Goal: Task Accomplishment & Management: Manage account settings

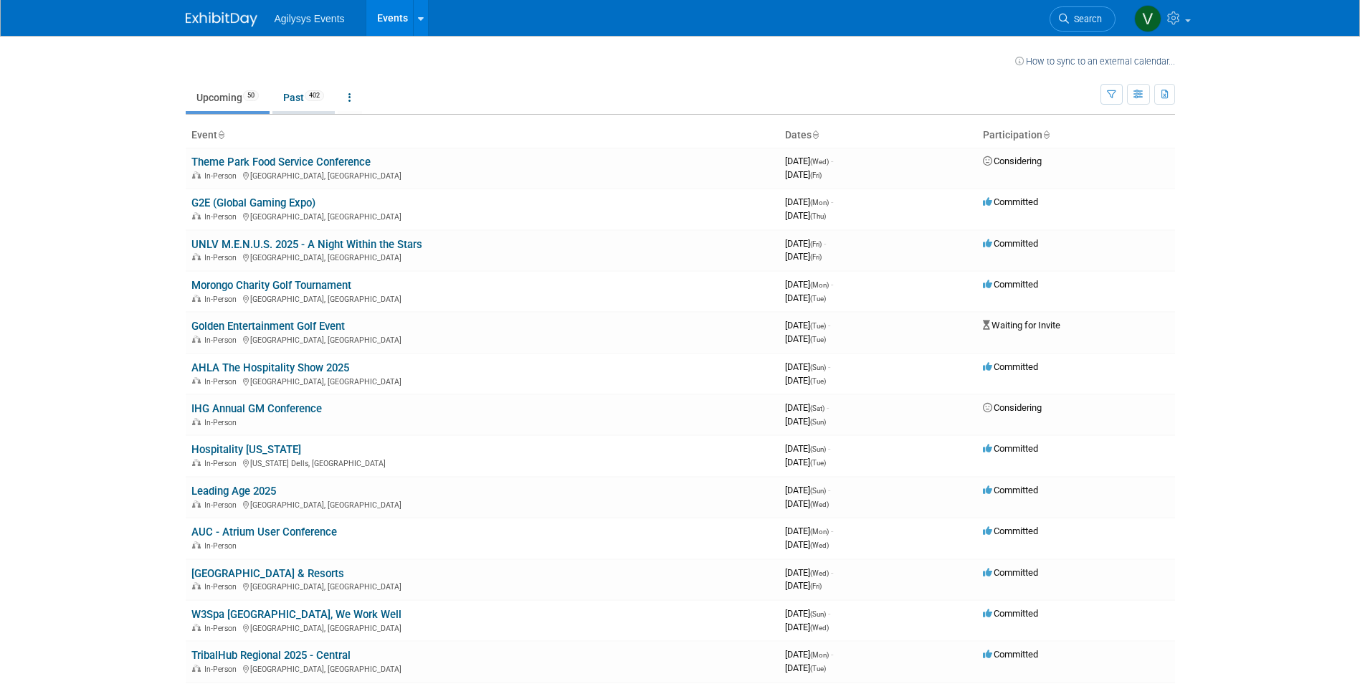
click at [293, 100] on link "Past 402" at bounding box center [303, 97] width 62 height 27
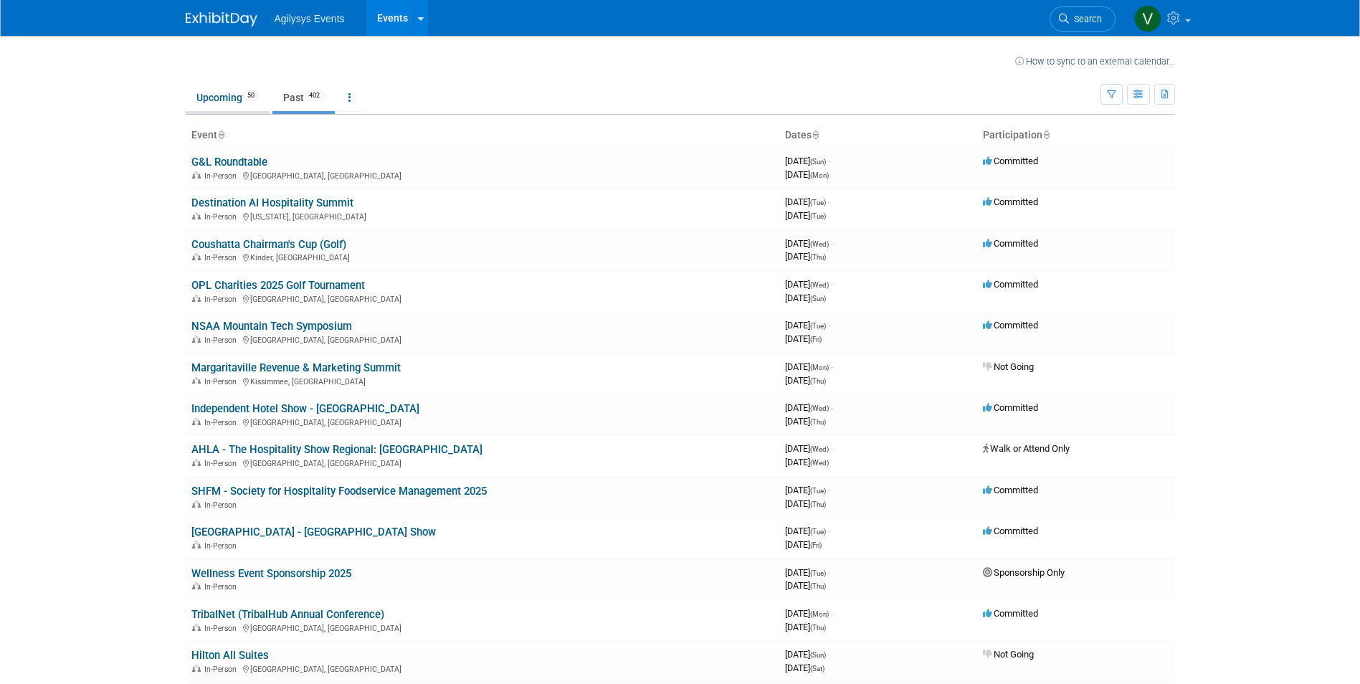
click at [223, 98] on link "Upcoming 50" at bounding box center [228, 97] width 84 height 27
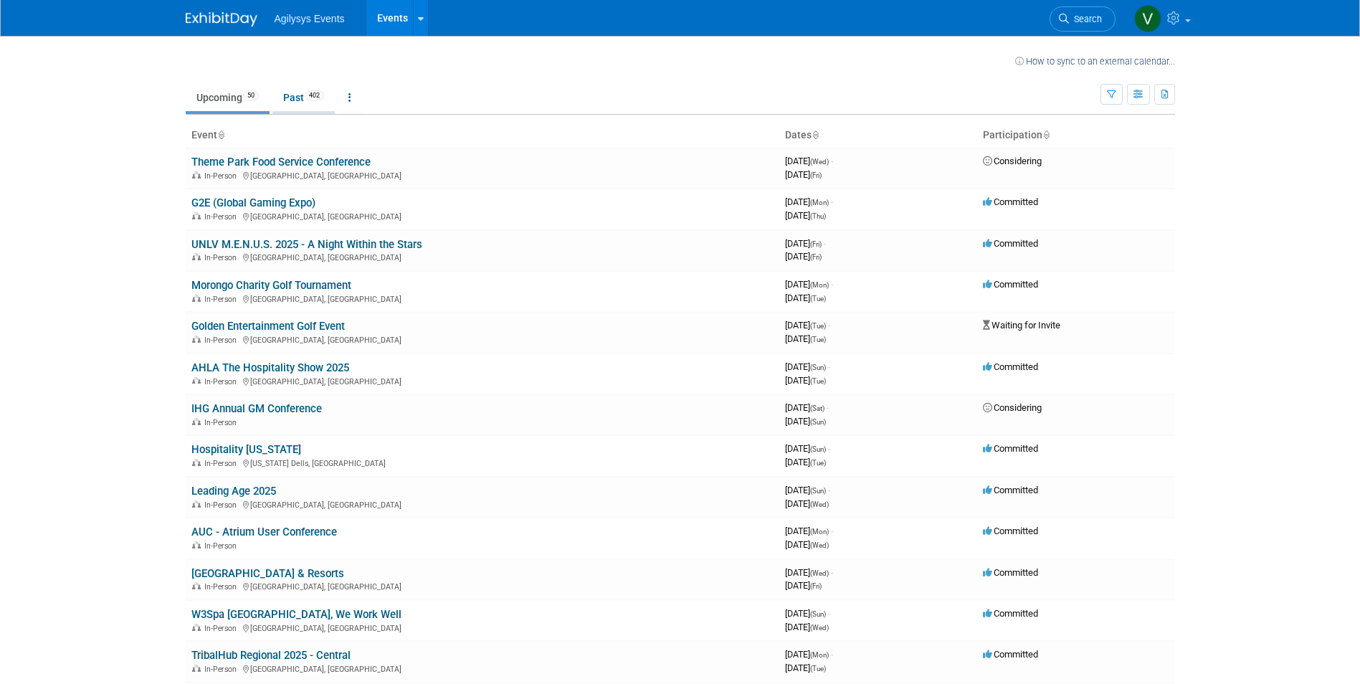
click at [295, 91] on link "Past 402" at bounding box center [303, 97] width 62 height 27
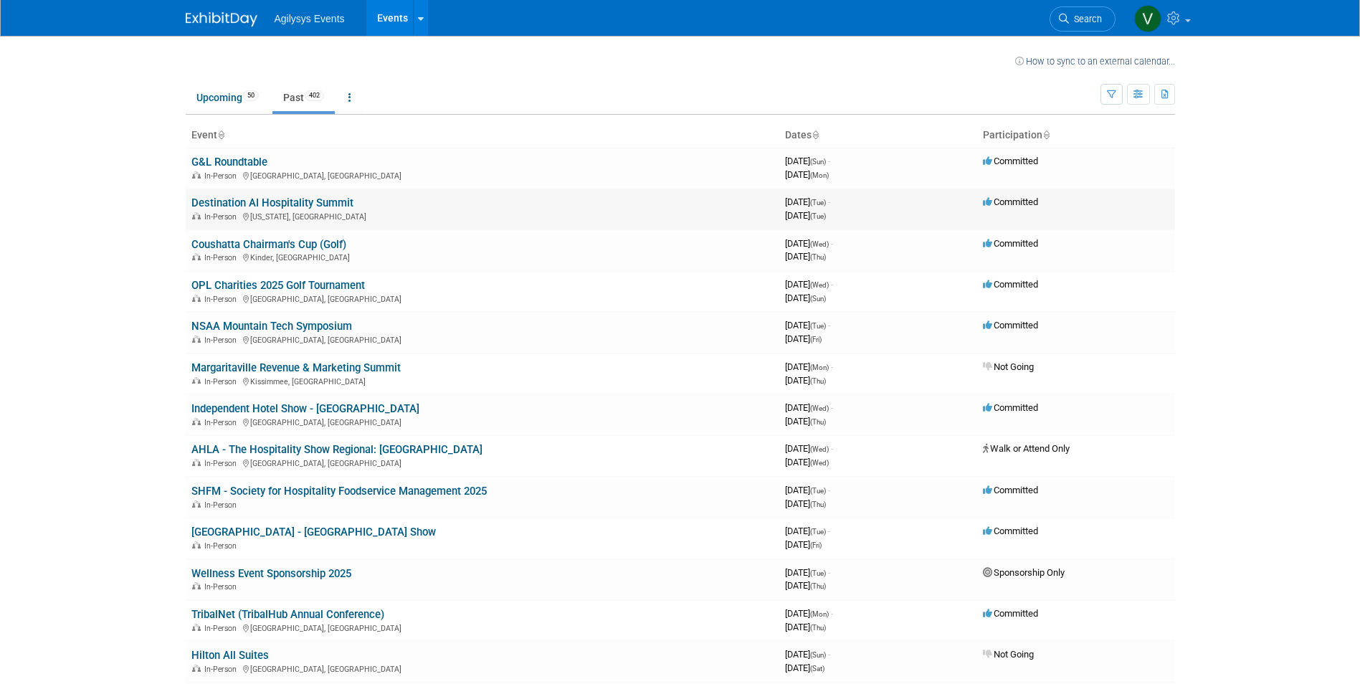
click at [280, 203] on link "Destination AI Hospitality Summit" at bounding box center [272, 202] width 162 height 13
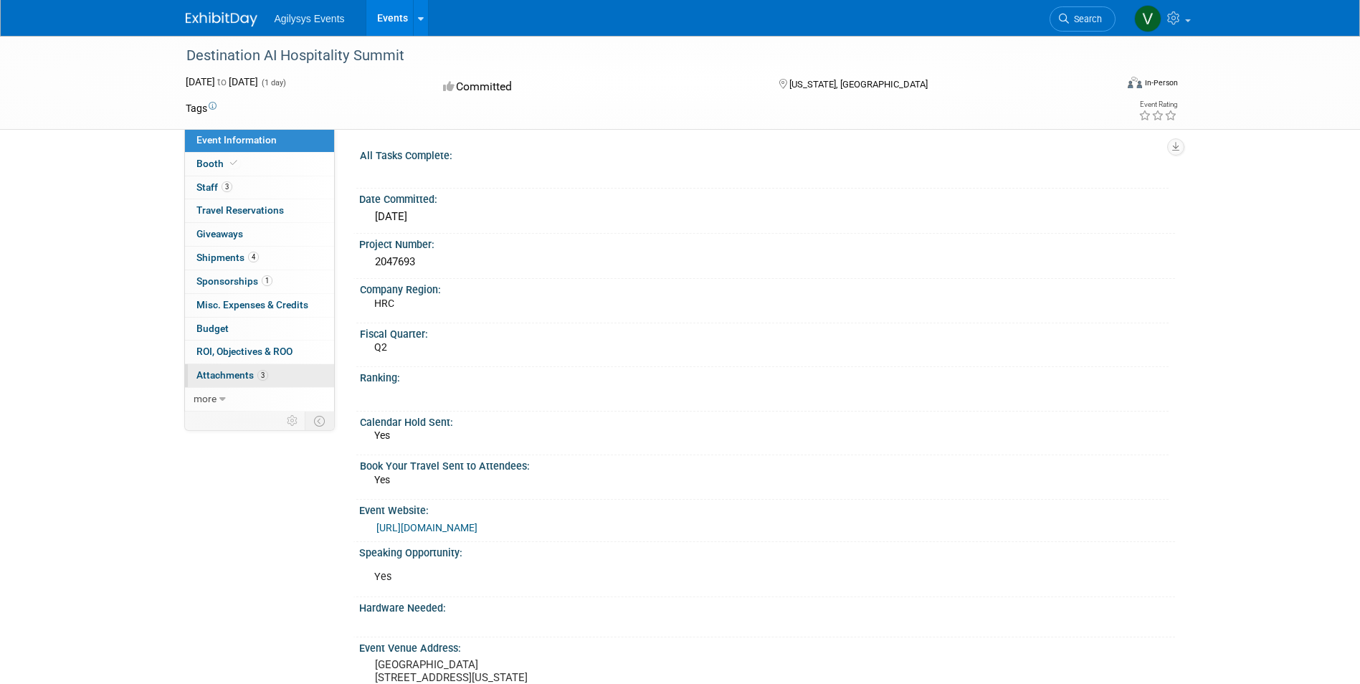
click at [235, 371] on span "Attachments 3" at bounding box center [232, 374] width 72 height 11
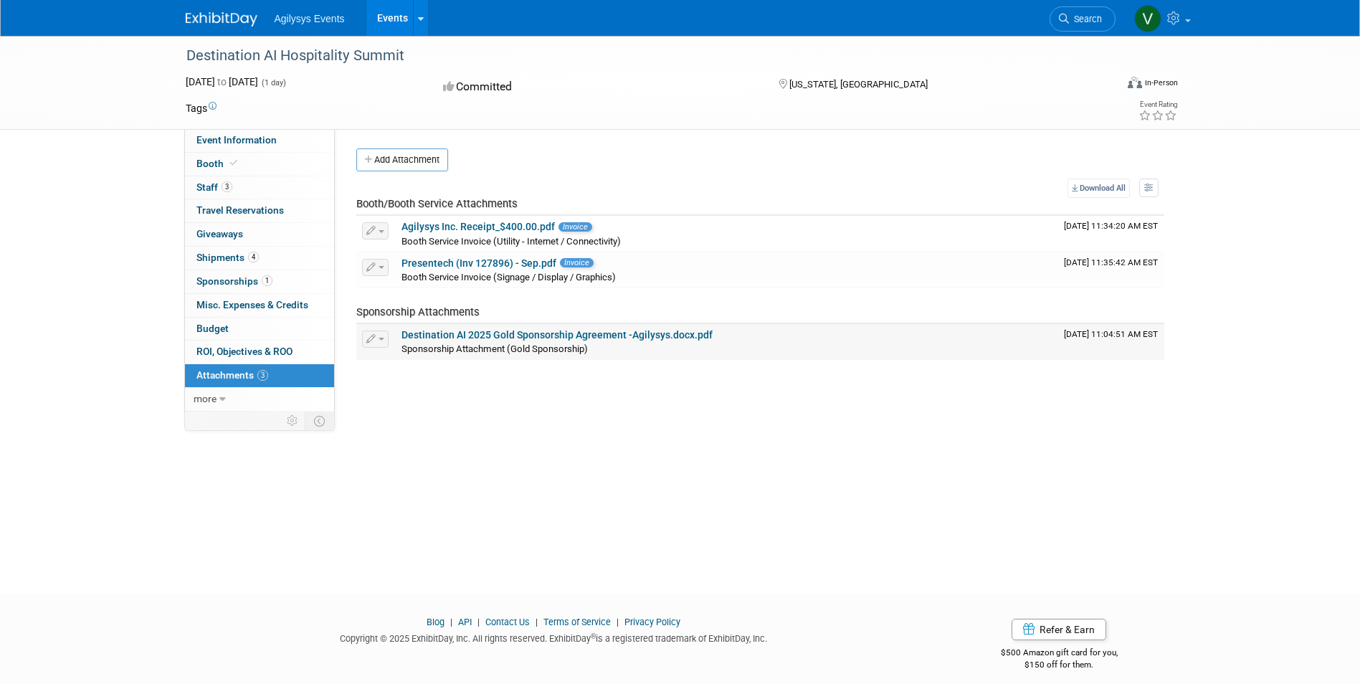
click at [565, 335] on link "Destination AI 2025 Gold Sponsorship Agreement -Agilysys.docx.pdf" at bounding box center [557, 334] width 311 height 11
click at [533, 263] on link "Presentech (Inv 127896) - Sep.pdf" at bounding box center [479, 262] width 155 height 11
click at [501, 224] on link "Agilysys Inc. Receipt_$400.00.pdf" at bounding box center [478, 226] width 153 height 11
click at [229, 279] on span "Sponsorships 1" at bounding box center [234, 280] width 76 height 11
